Goal: Task Accomplishment & Management: Use online tool/utility

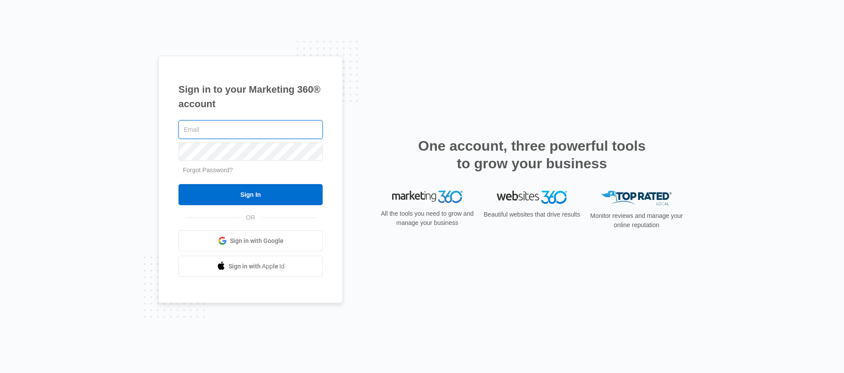
click at [210, 133] on input "text" at bounding box center [250, 129] width 144 height 18
type input "[EMAIL_ADDRESS][PERSON_NAME][DOMAIN_NAME]"
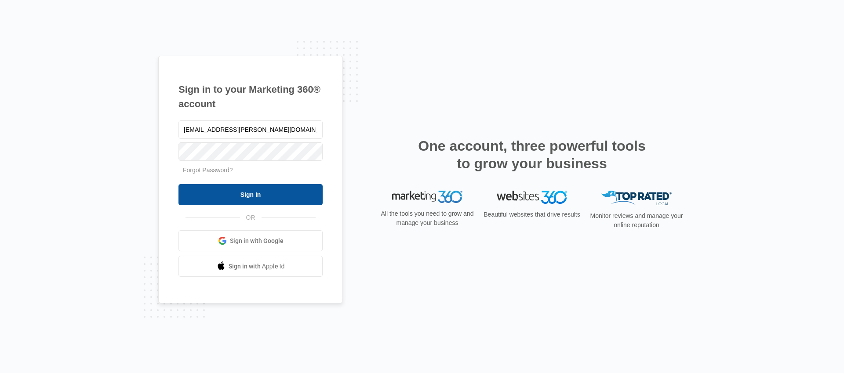
click at [204, 192] on input "Sign In" at bounding box center [250, 194] width 144 height 21
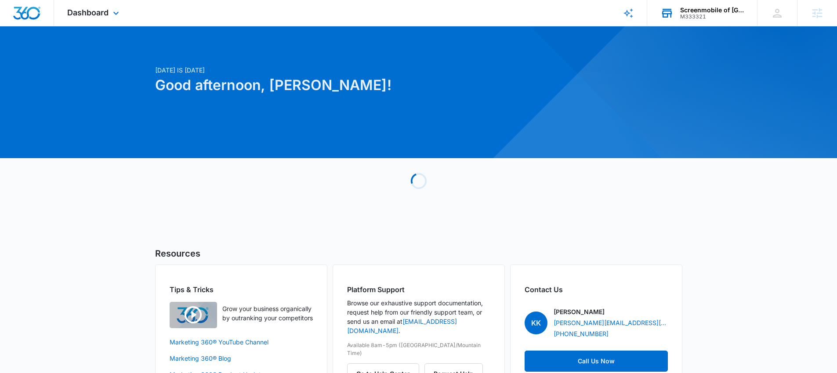
drag, startPoint x: 721, startPoint y: 27, endPoint x: 720, endPoint y: 22, distance: 5.3
click at [721, 27] on div at bounding box center [814, 211] width 749 height 749
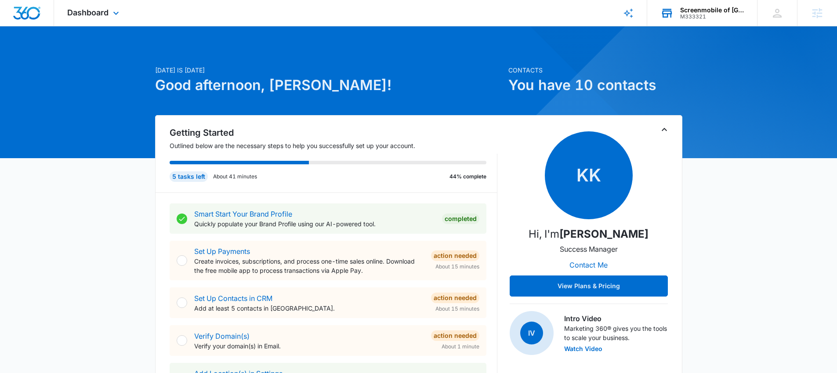
click at [718, 18] on div "M333321" at bounding box center [712, 17] width 64 height 6
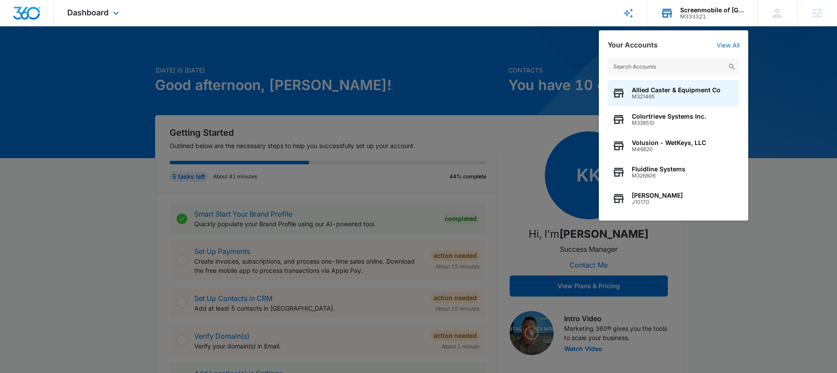
click at [653, 62] on input "text" at bounding box center [674, 67] width 132 height 18
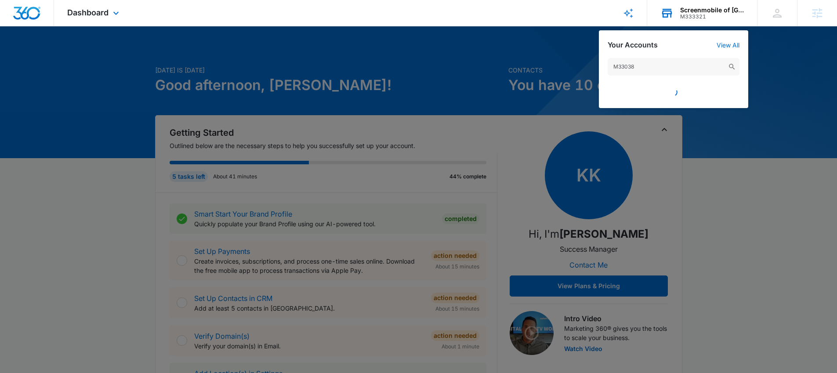
type input "M330387"
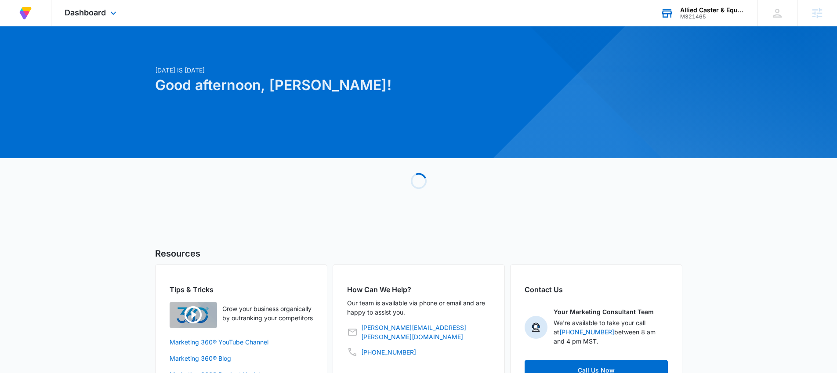
click at [698, 30] on div at bounding box center [814, 211] width 749 height 749
click at [696, 22] on div "Allied Caster & Equipment Co M321465 Your Accounts View All" at bounding box center [702, 13] width 110 height 26
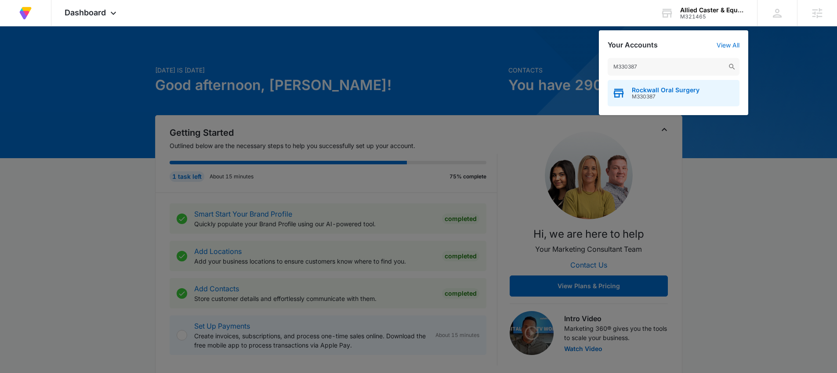
type input "M330387"
click at [679, 84] on div "Rockwall Oral Surgery M330387" at bounding box center [674, 93] width 132 height 26
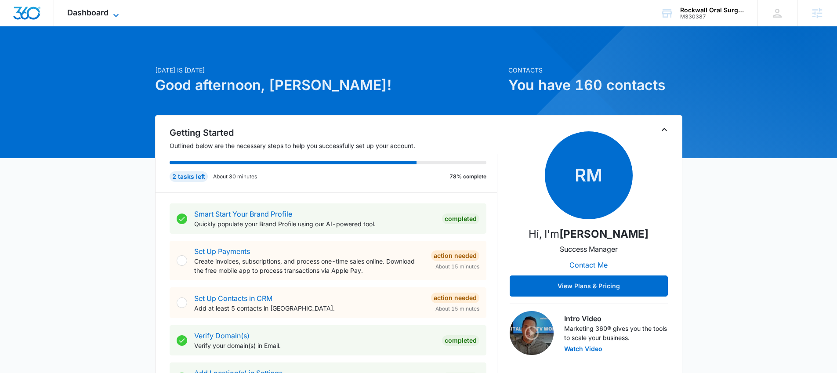
click at [85, 11] on span "Dashboard" at bounding box center [87, 12] width 41 height 9
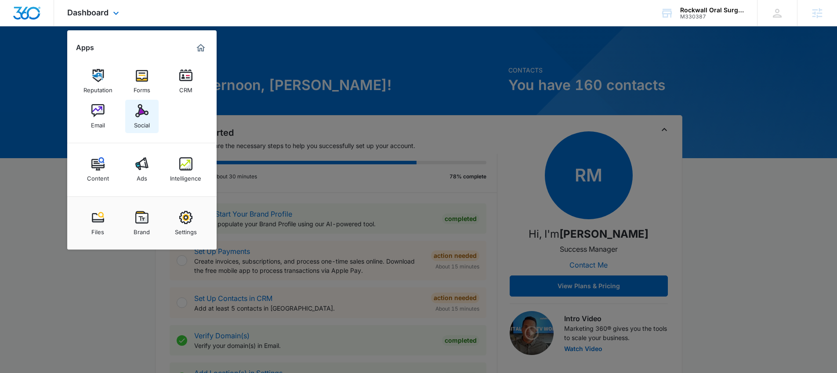
click at [136, 104] on img at bounding box center [141, 110] width 13 height 13
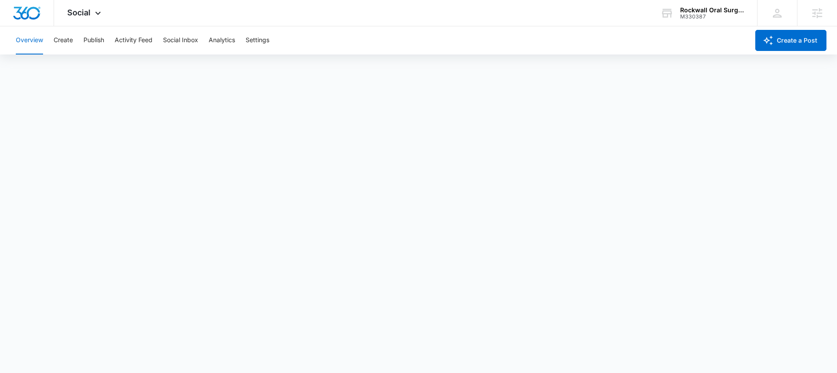
click at [73, 35] on div "Overview Create Publish Activity Feed Social Inbox Analytics Settings" at bounding box center [380, 40] width 739 height 28
click at [71, 36] on button "Create" at bounding box center [63, 40] width 19 height 28
click at [78, 68] on button "Approvals" at bounding box center [85, 67] width 29 height 25
click at [94, 37] on button "Publish" at bounding box center [94, 40] width 21 height 28
click at [58, 65] on button "Schedules" at bounding box center [67, 67] width 30 height 25
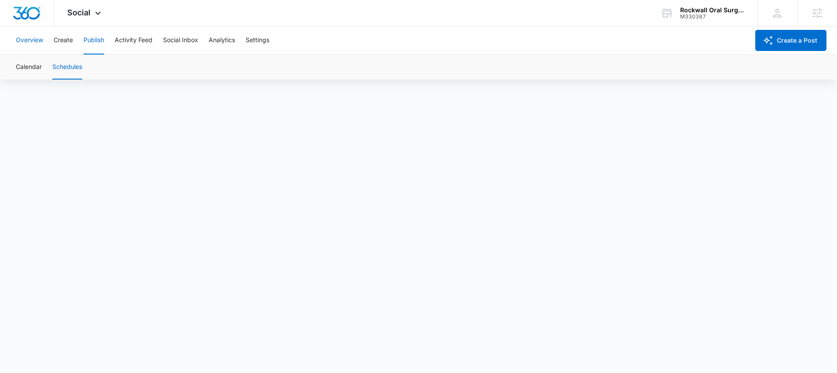
click at [33, 47] on button "Overview" at bounding box center [29, 40] width 27 height 28
click at [61, 42] on button "Create" at bounding box center [63, 40] width 19 height 28
